Goal: Information Seeking & Learning: Learn about a topic

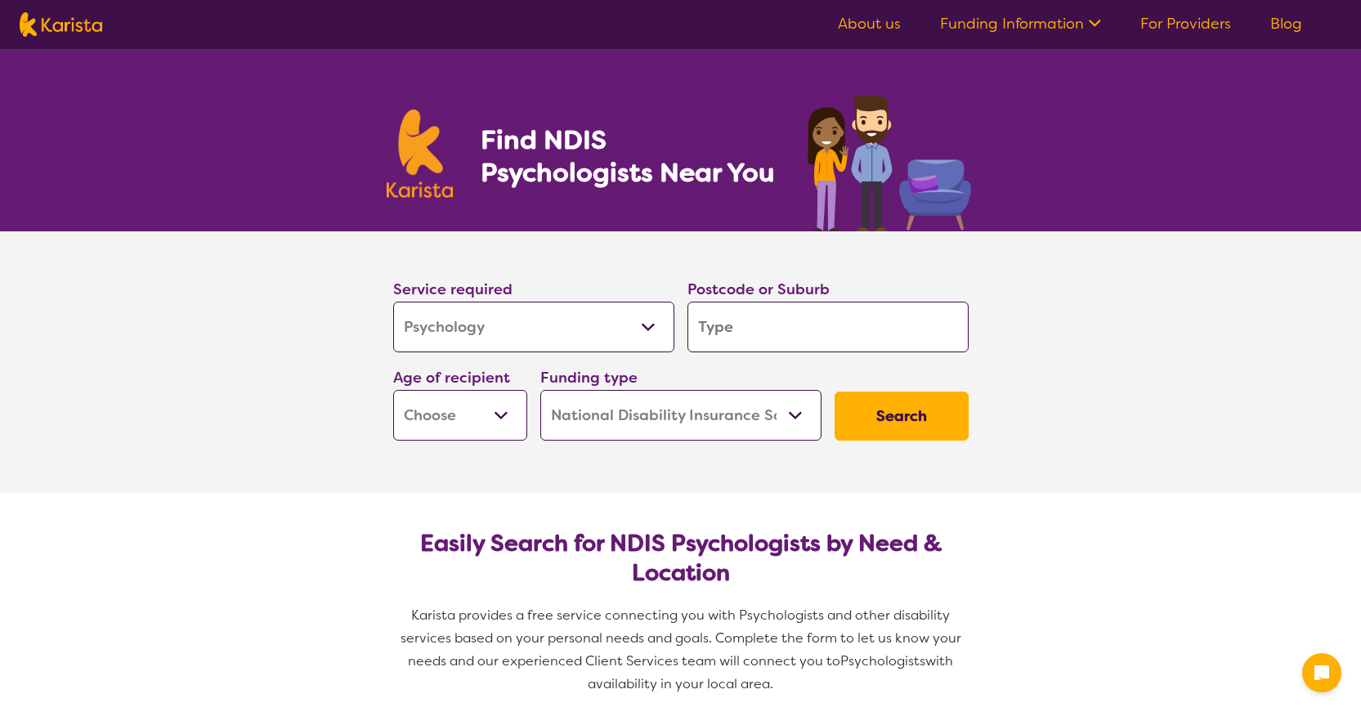
select select "Psychology"
select select "NDIS"
select select "Psychology"
select select "NDIS"
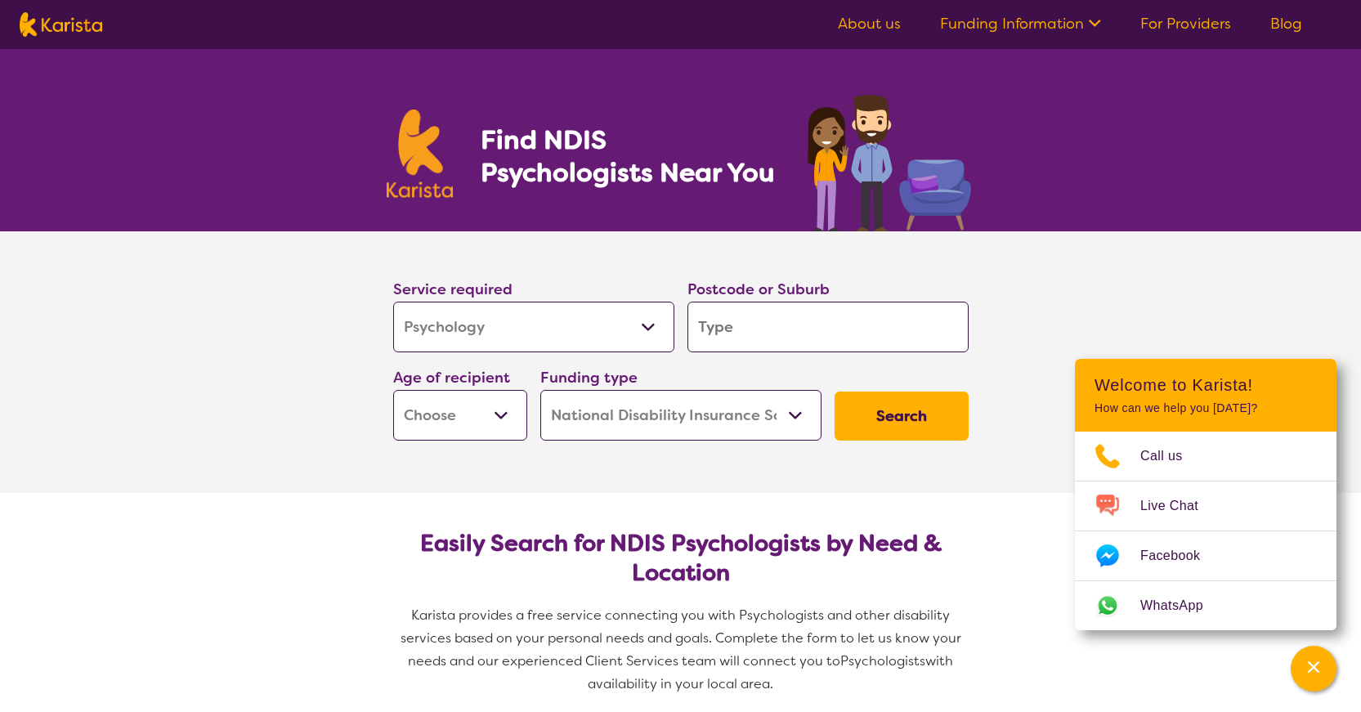
click at [737, 324] on input "search" at bounding box center [827, 327] width 281 height 51
type input "c"
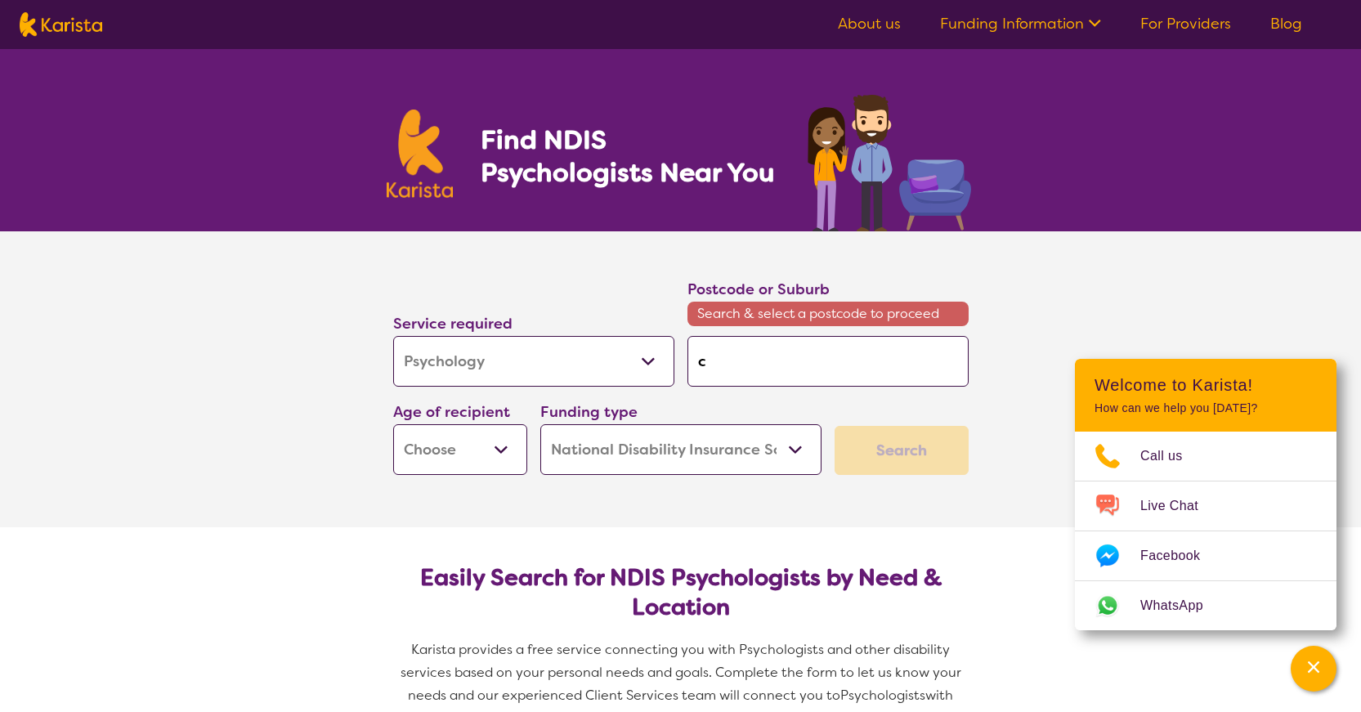
type input "co"
type input "com"
type input "como"
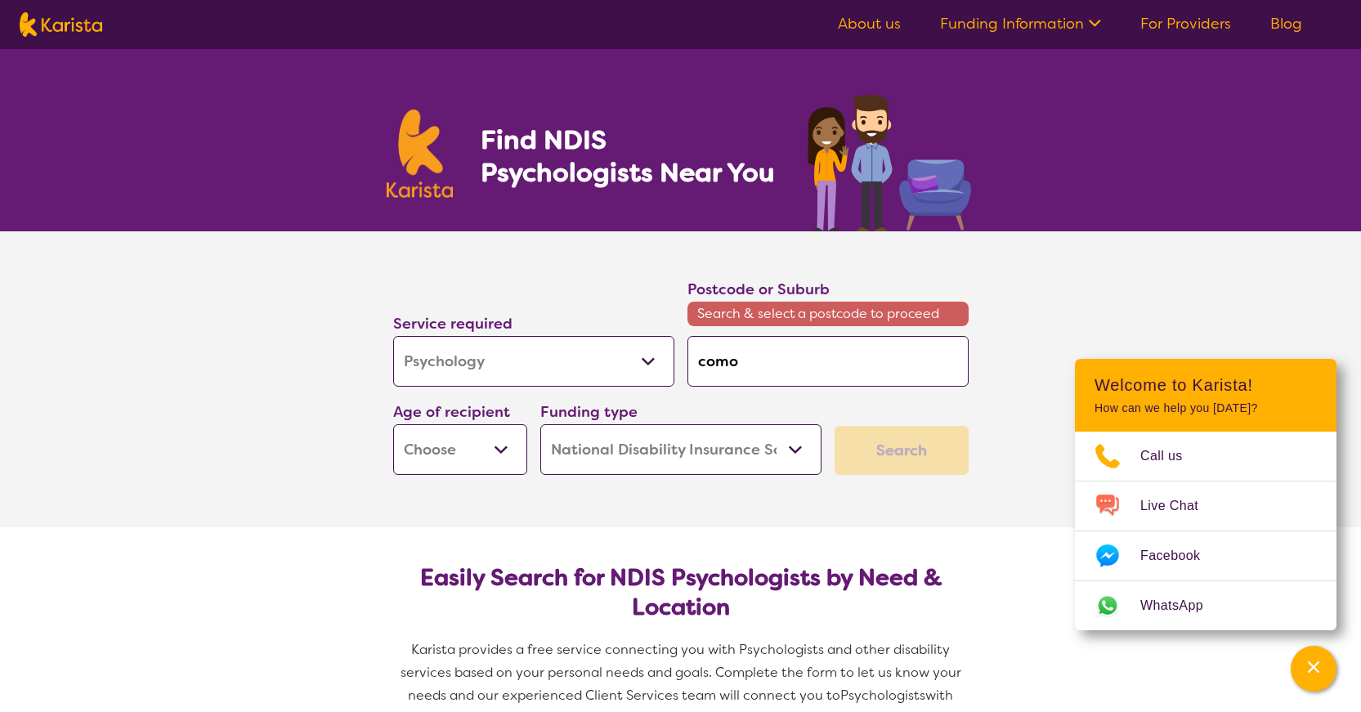
type input "como"
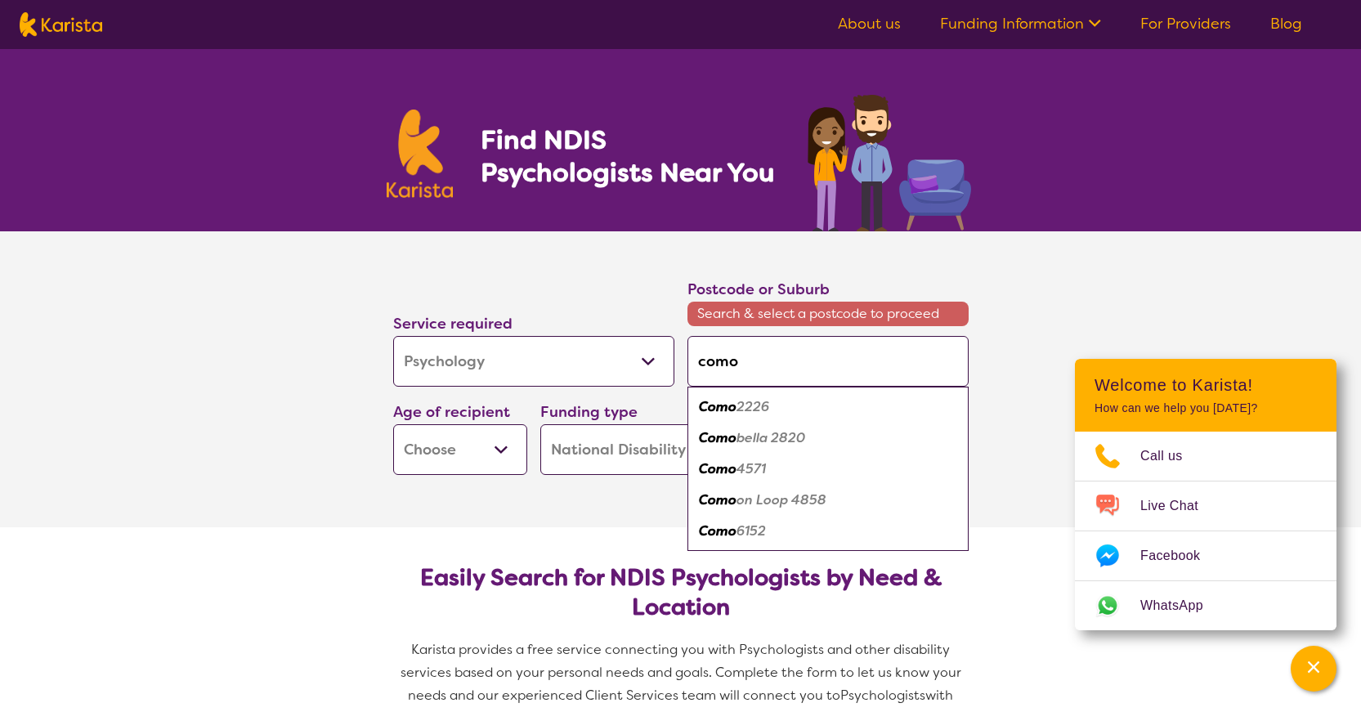
click at [741, 526] on em "6152" at bounding box center [751, 530] width 29 height 17
type input "6152"
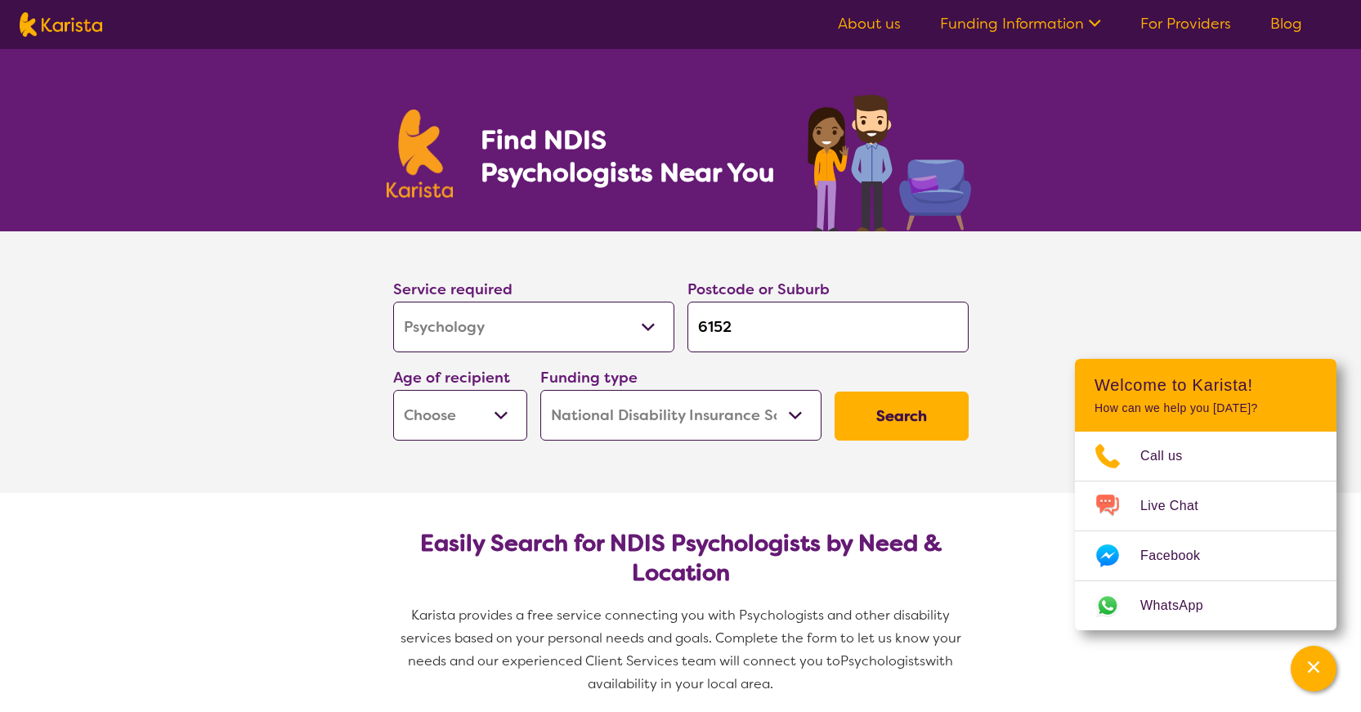
click at [502, 401] on select "Early Childhood - 0 to 9 Child - 10 to 11 Adolescent - 12 to 17 Adult - 18 to 6…" at bounding box center [460, 415] width 134 height 51
select select "EC"
click at [393, 390] on select "Early Childhood - 0 to 9 Child - 10 to 11 Adolescent - 12 to 17 Adult - 18 to 6…" at bounding box center [460, 415] width 134 height 51
select select "EC"
click at [911, 410] on button "Search" at bounding box center [902, 416] width 134 height 49
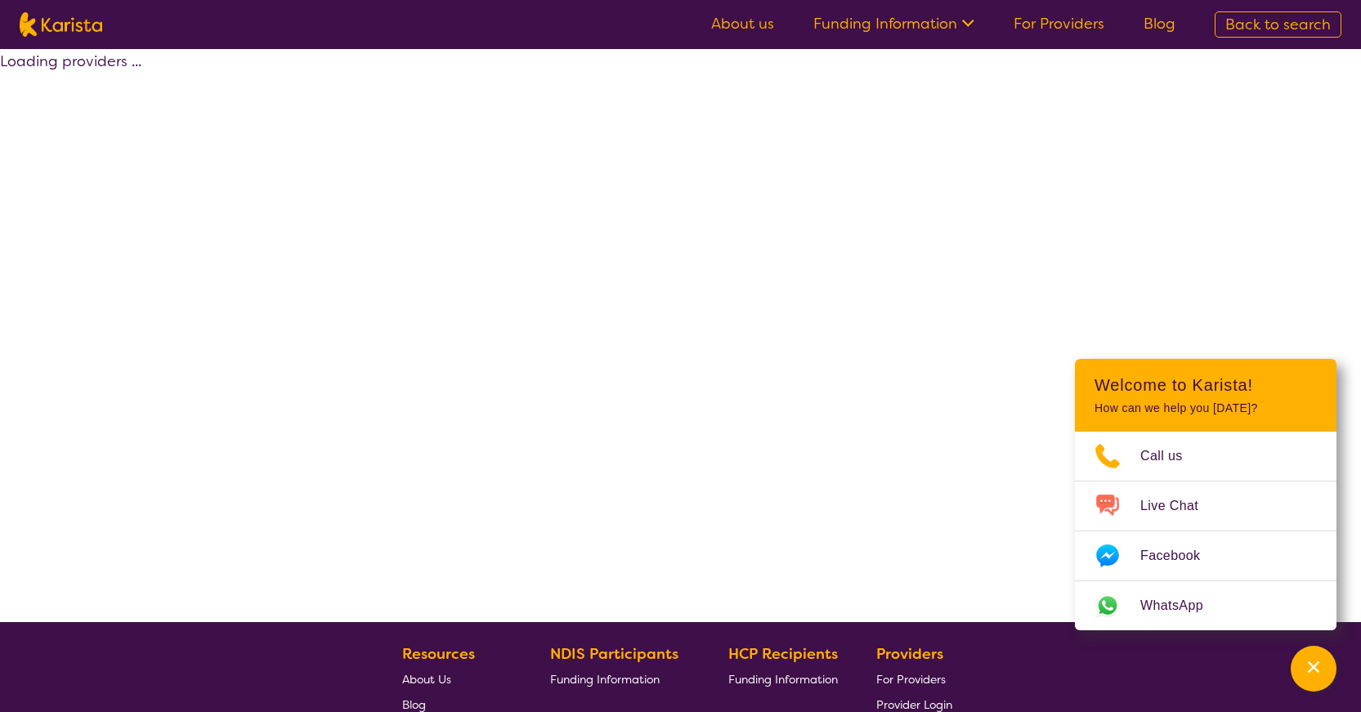
select select "by_score"
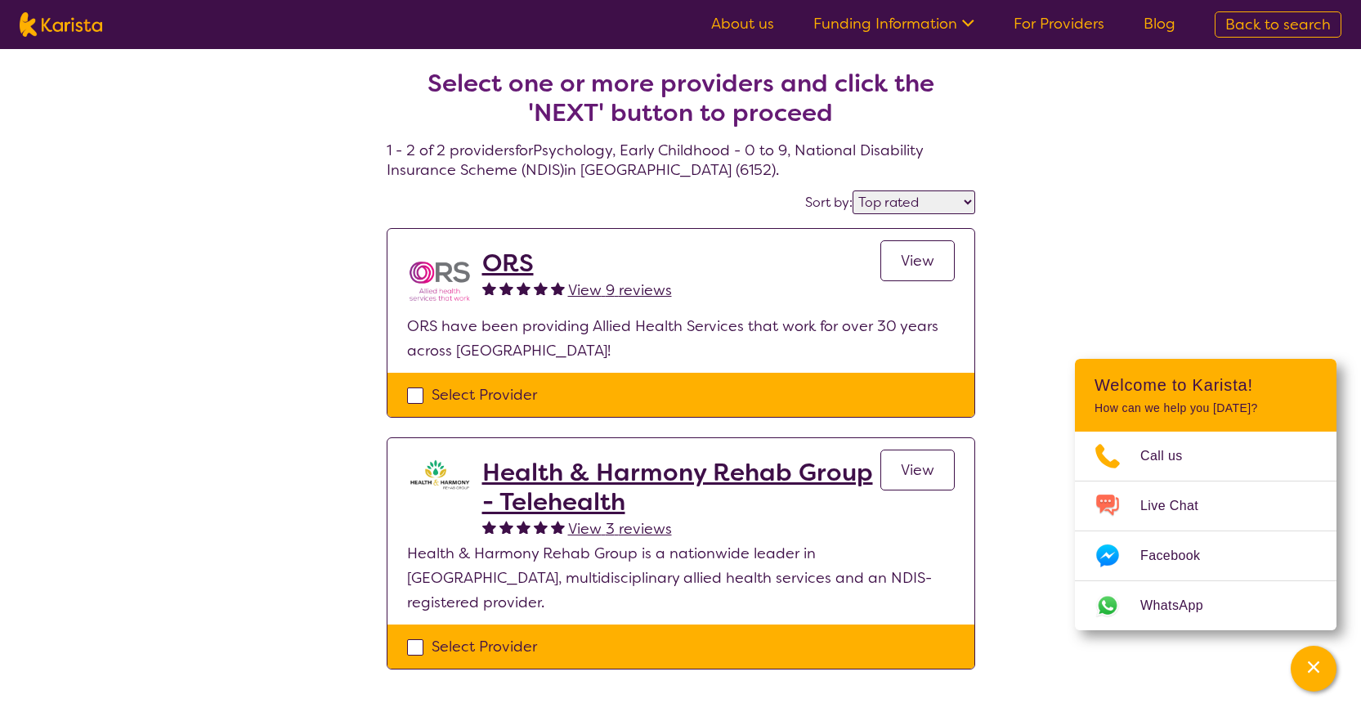
select select "Psychology"
select select "EC"
select select "NDIS"
select select "Psychology"
select select "EC"
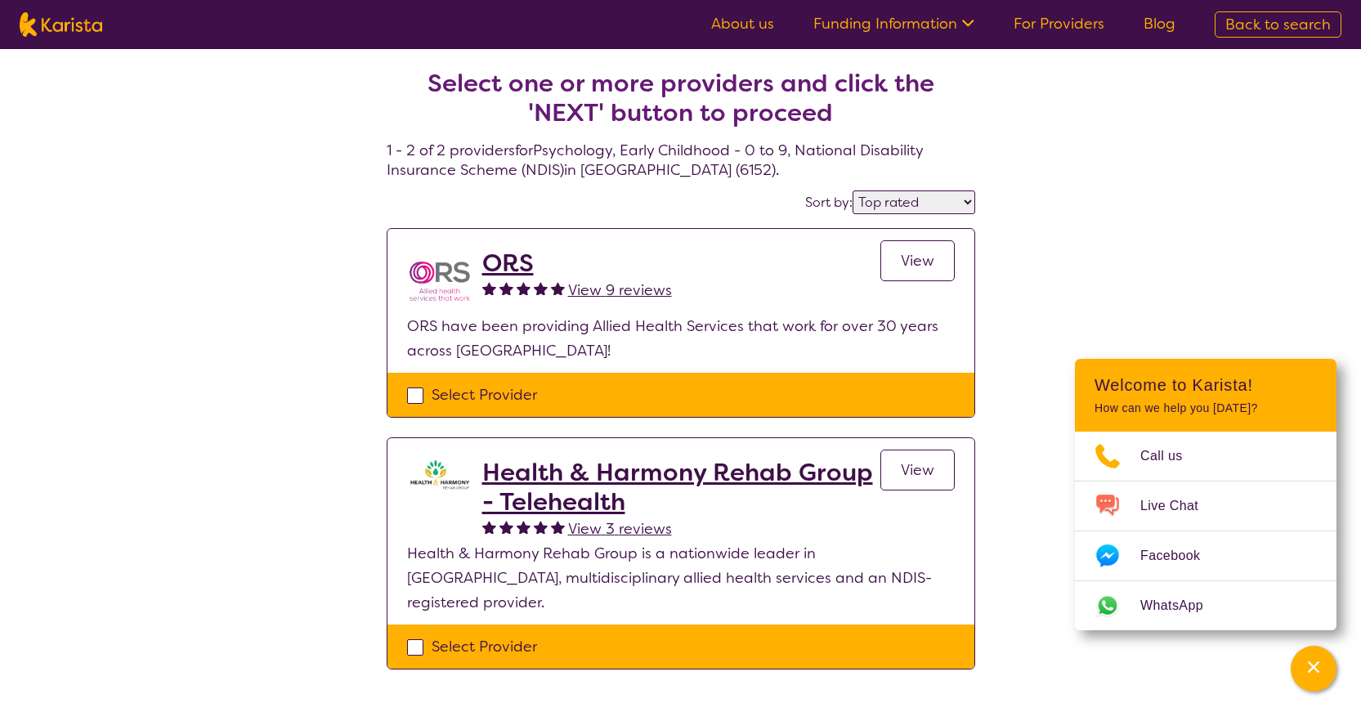
select select "NDIS"
